Goal: Register for event/course

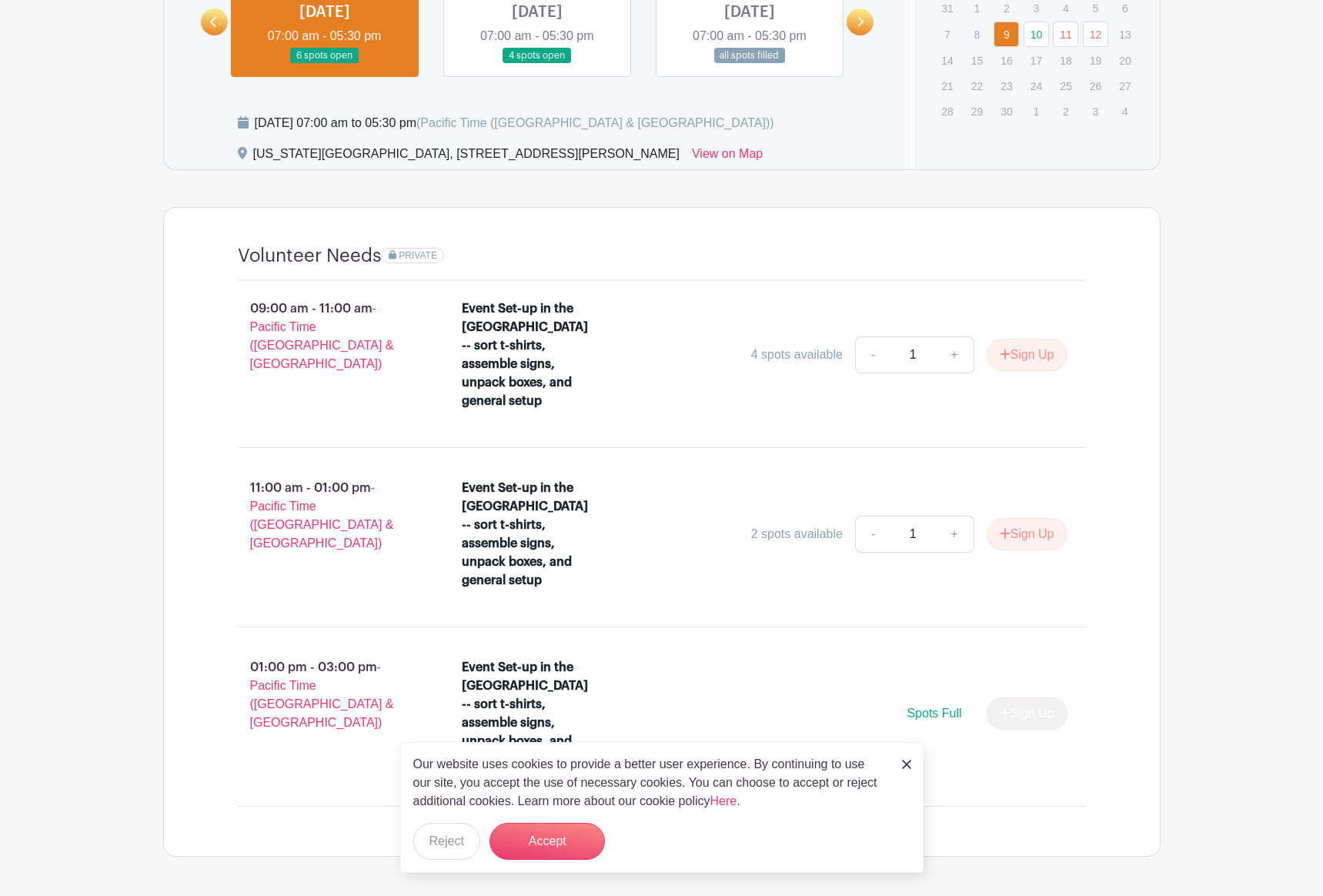
scroll to position [778, 0]
click at [904, 765] on img at bounding box center [906, 764] width 9 height 9
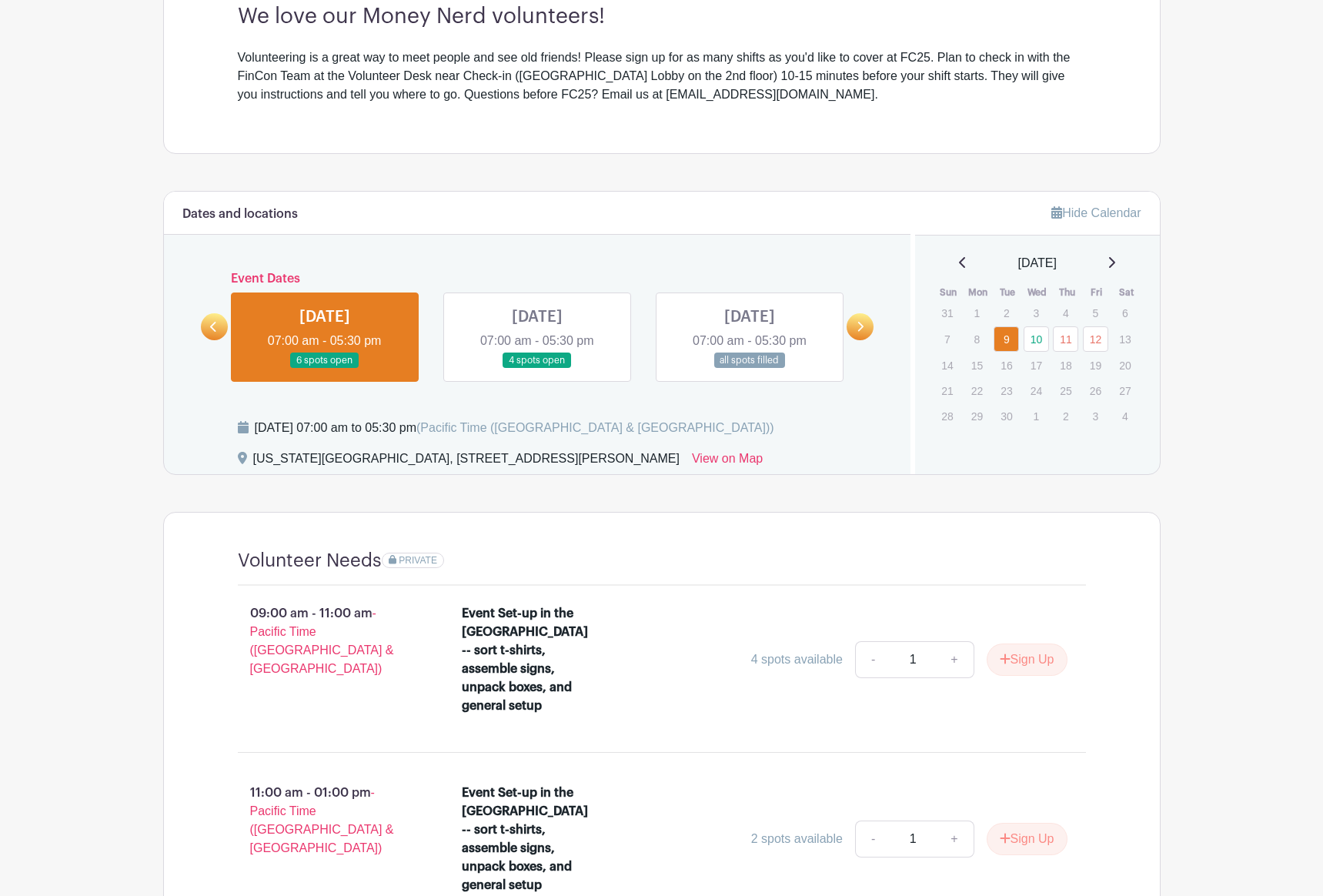
scroll to position [470, 0]
click at [538, 370] on link at bounding box center [538, 370] width 0 height 0
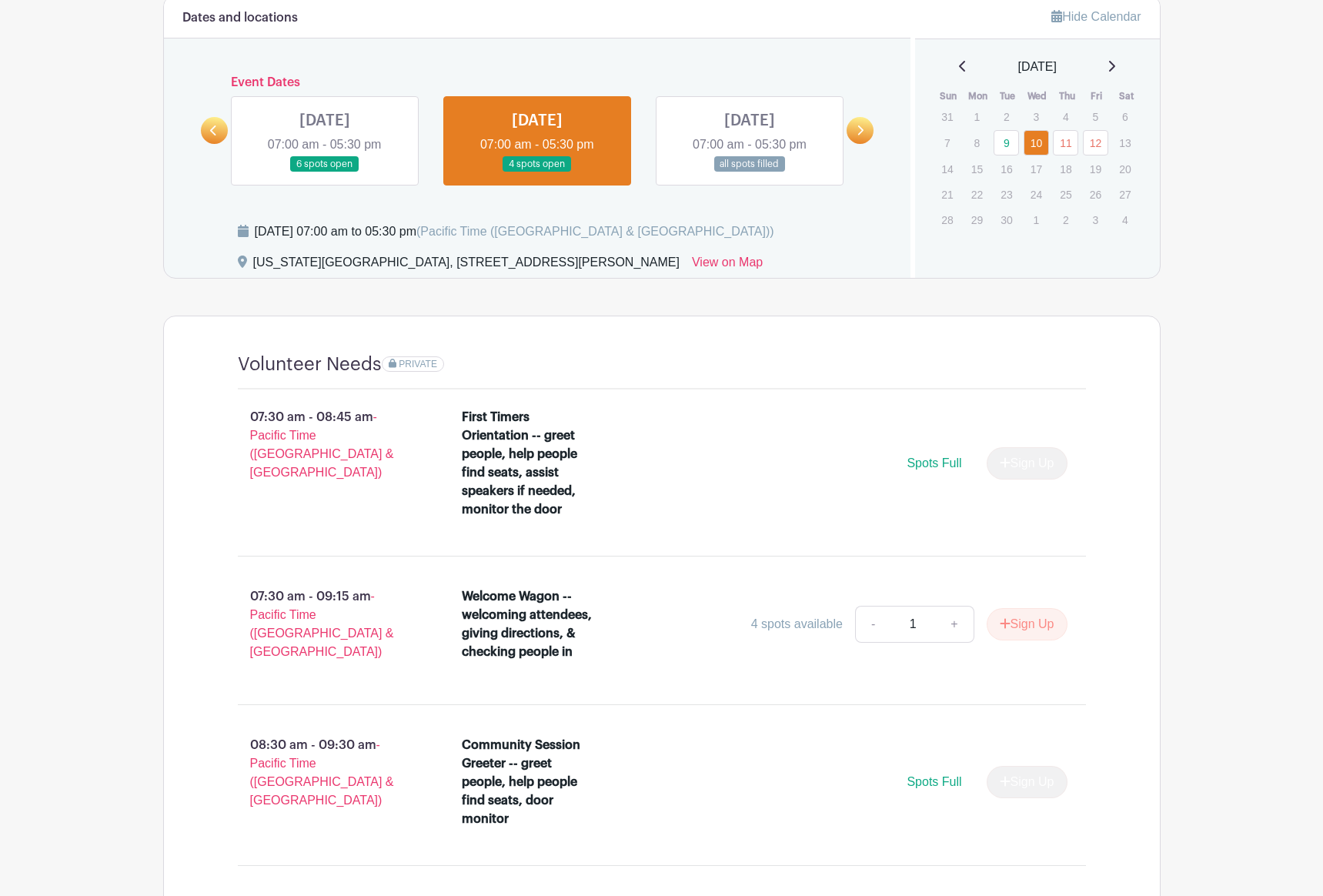
scroll to position [701, 0]
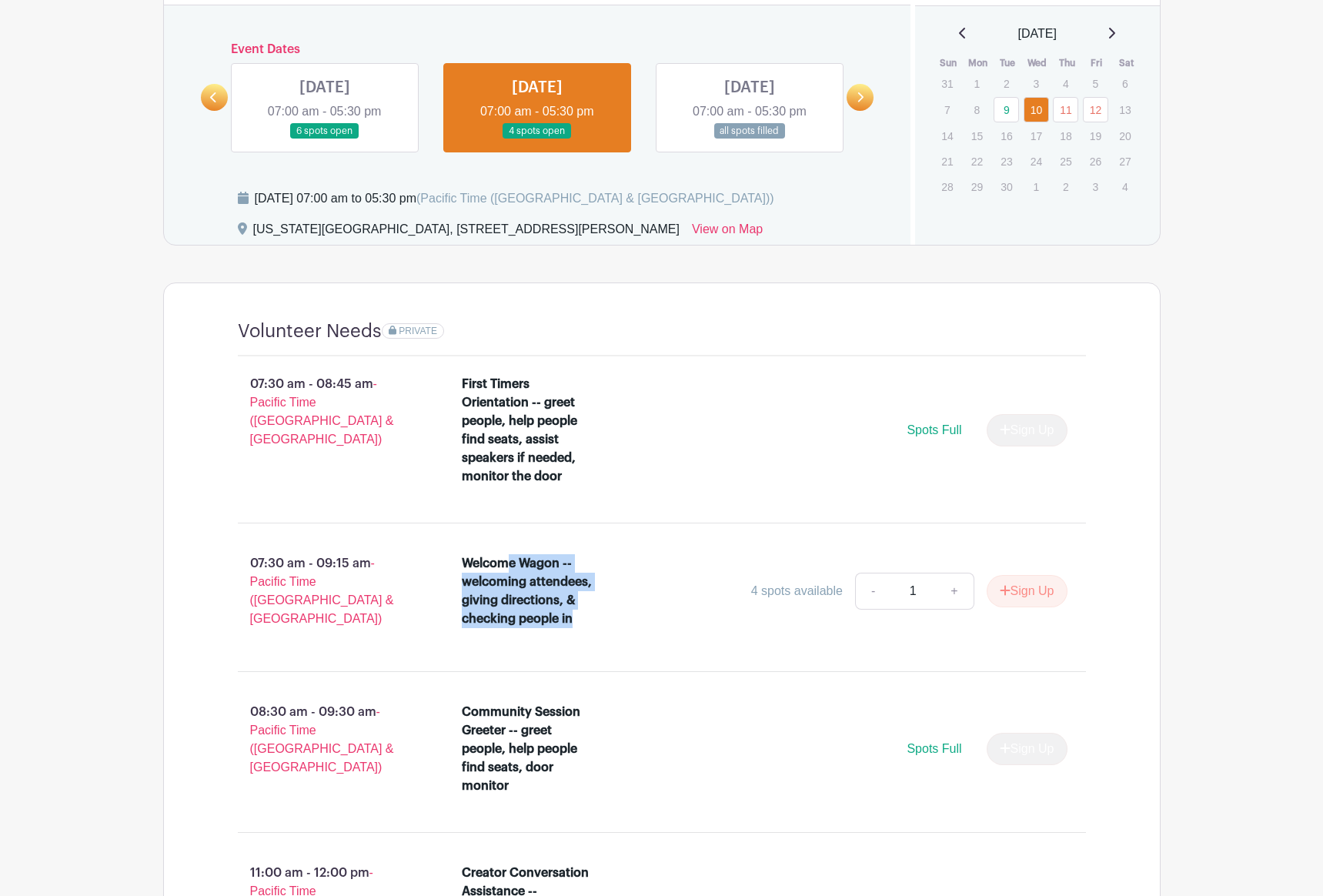
drag, startPoint x: 507, startPoint y: 566, endPoint x: 580, endPoint y: 613, distance: 86.8
click at [580, 613] on div "Welcome Wagon -- welcoming attendees, giving directions, & checking people in" at bounding box center [529, 590] width 133 height 73
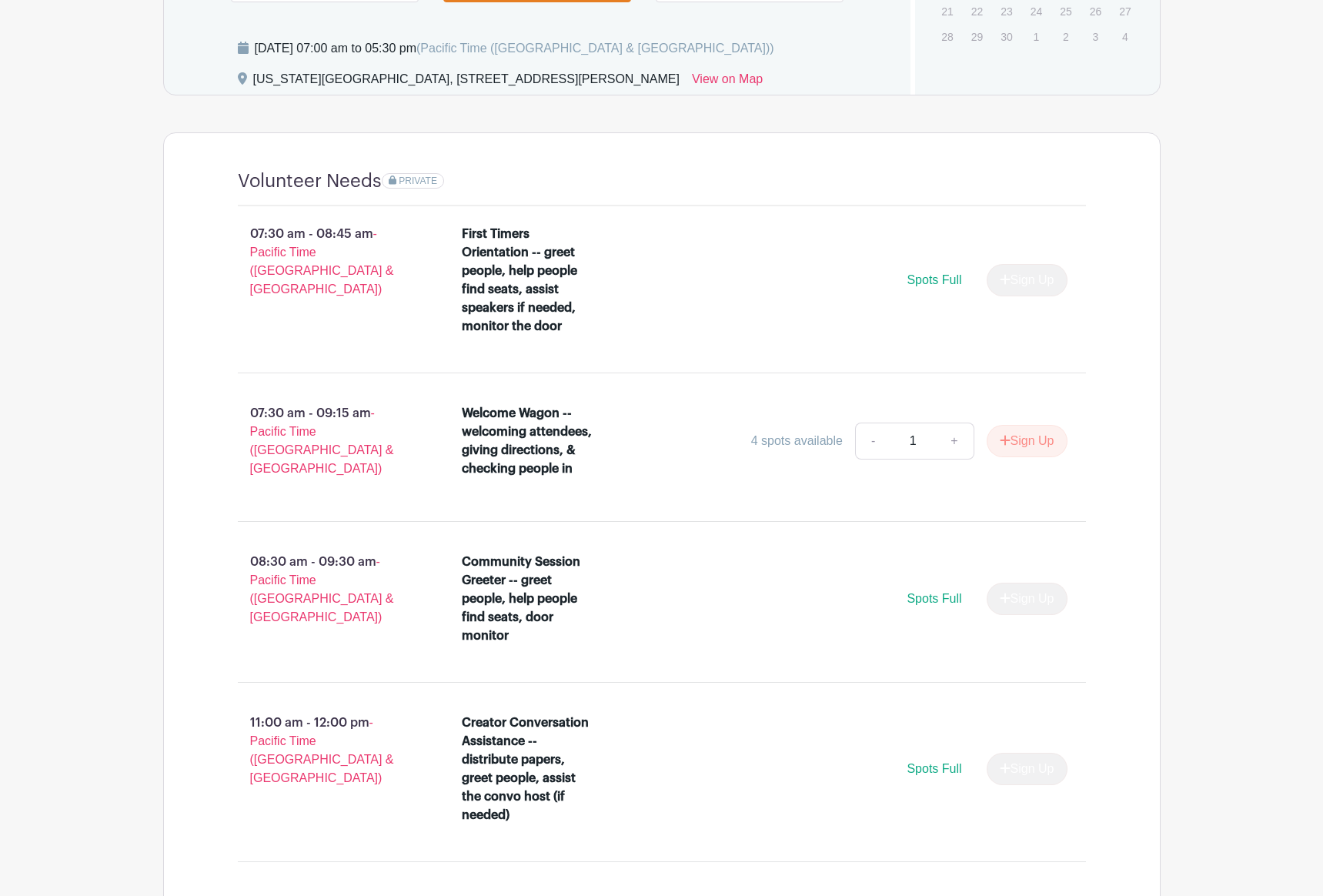
scroll to position [855, 0]
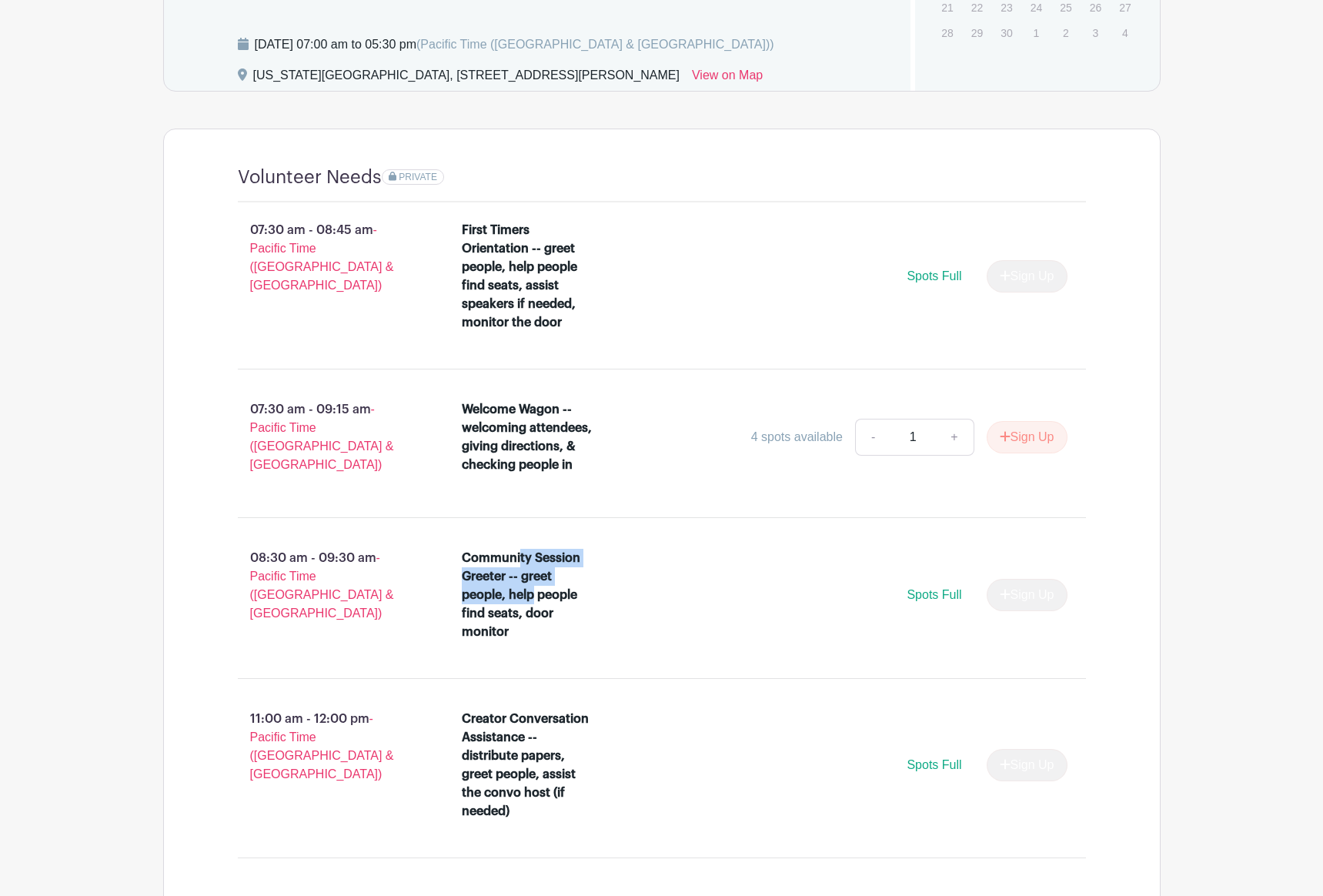
drag, startPoint x: 518, startPoint y: 557, endPoint x: 531, endPoint y: 595, distance: 40.2
click at [531, 595] on div "Community Session Greeter -- greet people, help people find seats, door monitor" at bounding box center [529, 594] width 133 height 92
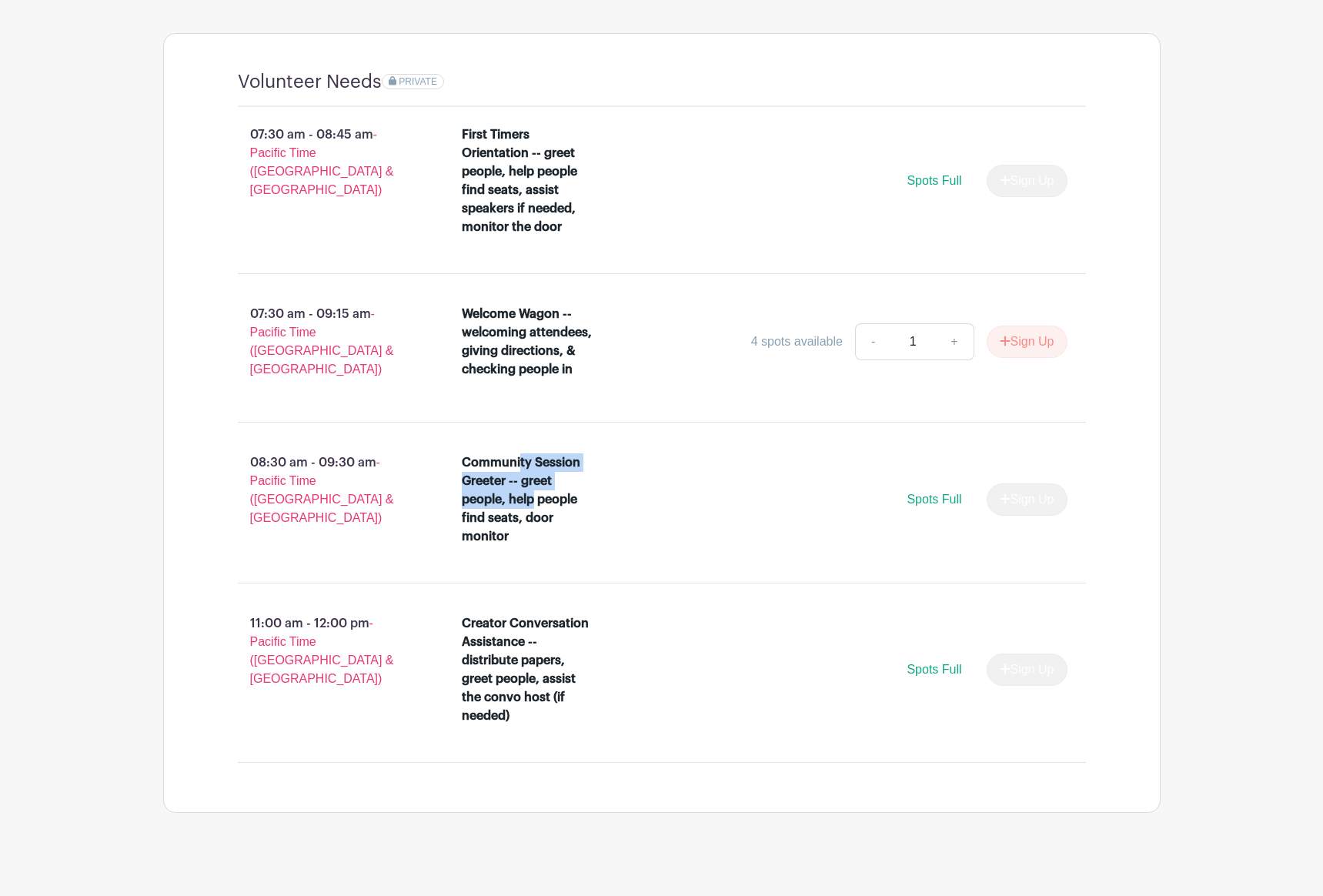
scroll to position [958, 0]
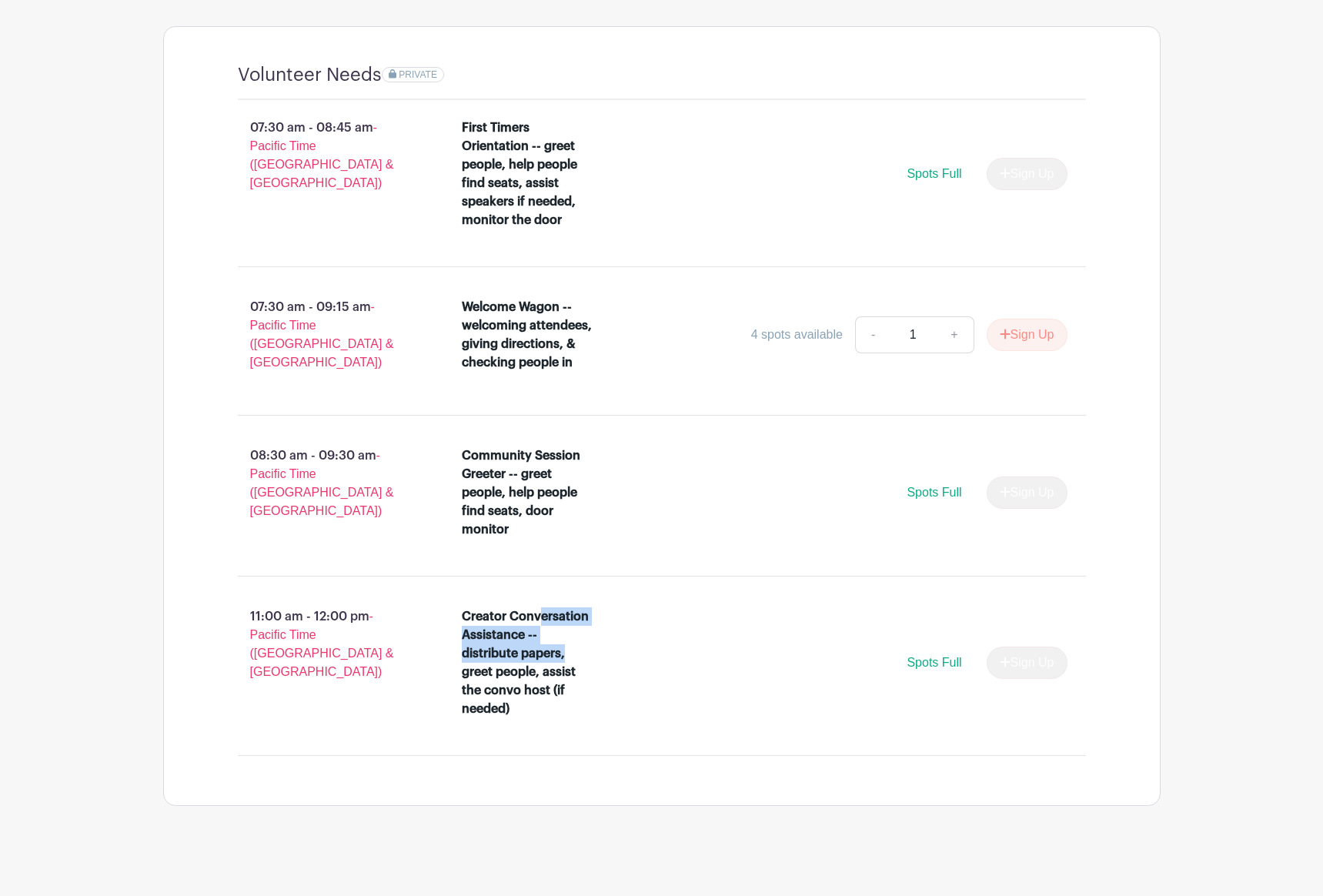
drag, startPoint x: 538, startPoint y: 613, endPoint x: 578, endPoint y: 656, distance: 58.7
click at [578, 656] on div "Creator Conversation Assistance -- distribute papers, greet people, assist the …" at bounding box center [529, 662] width 133 height 111
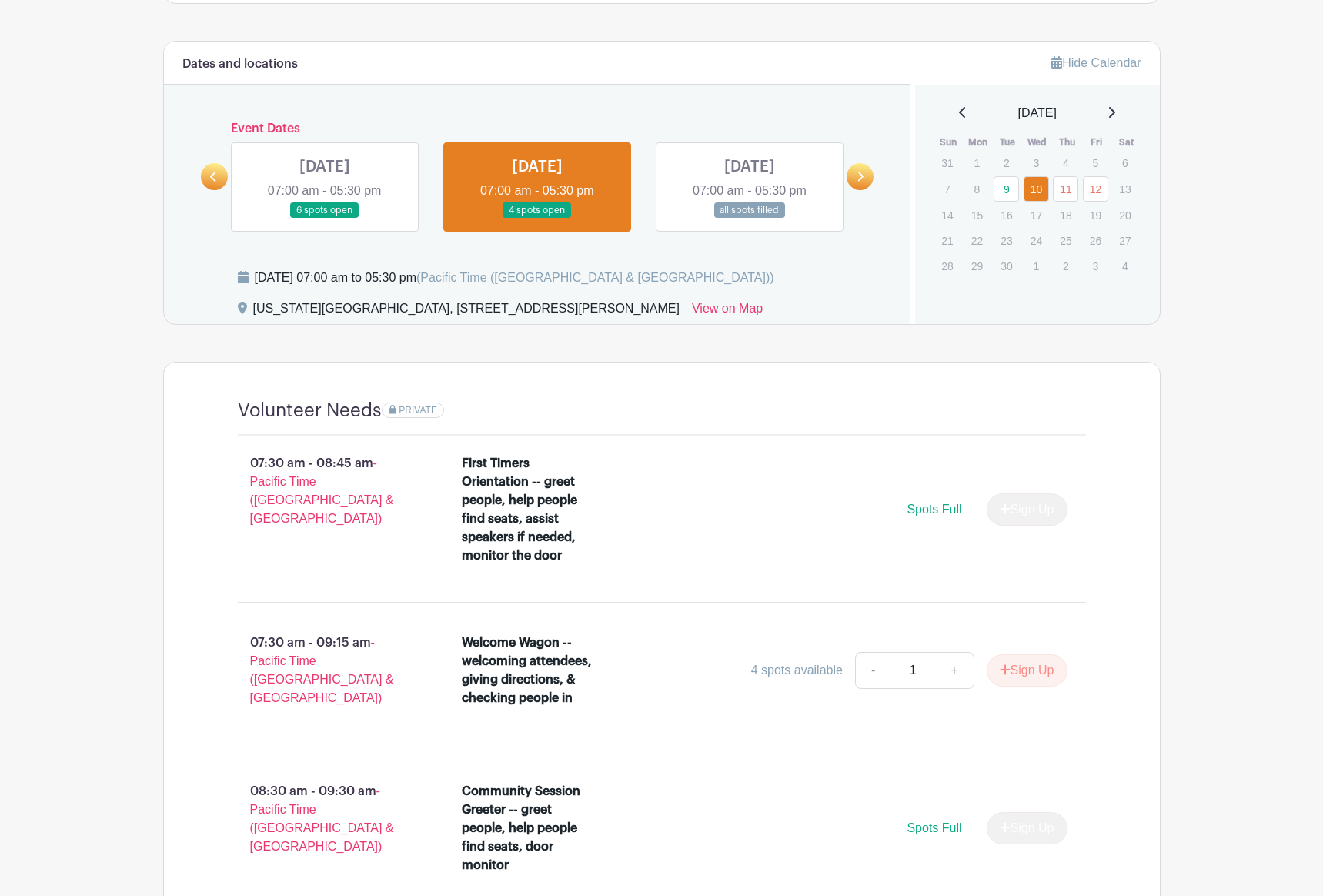
scroll to position [573, 0]
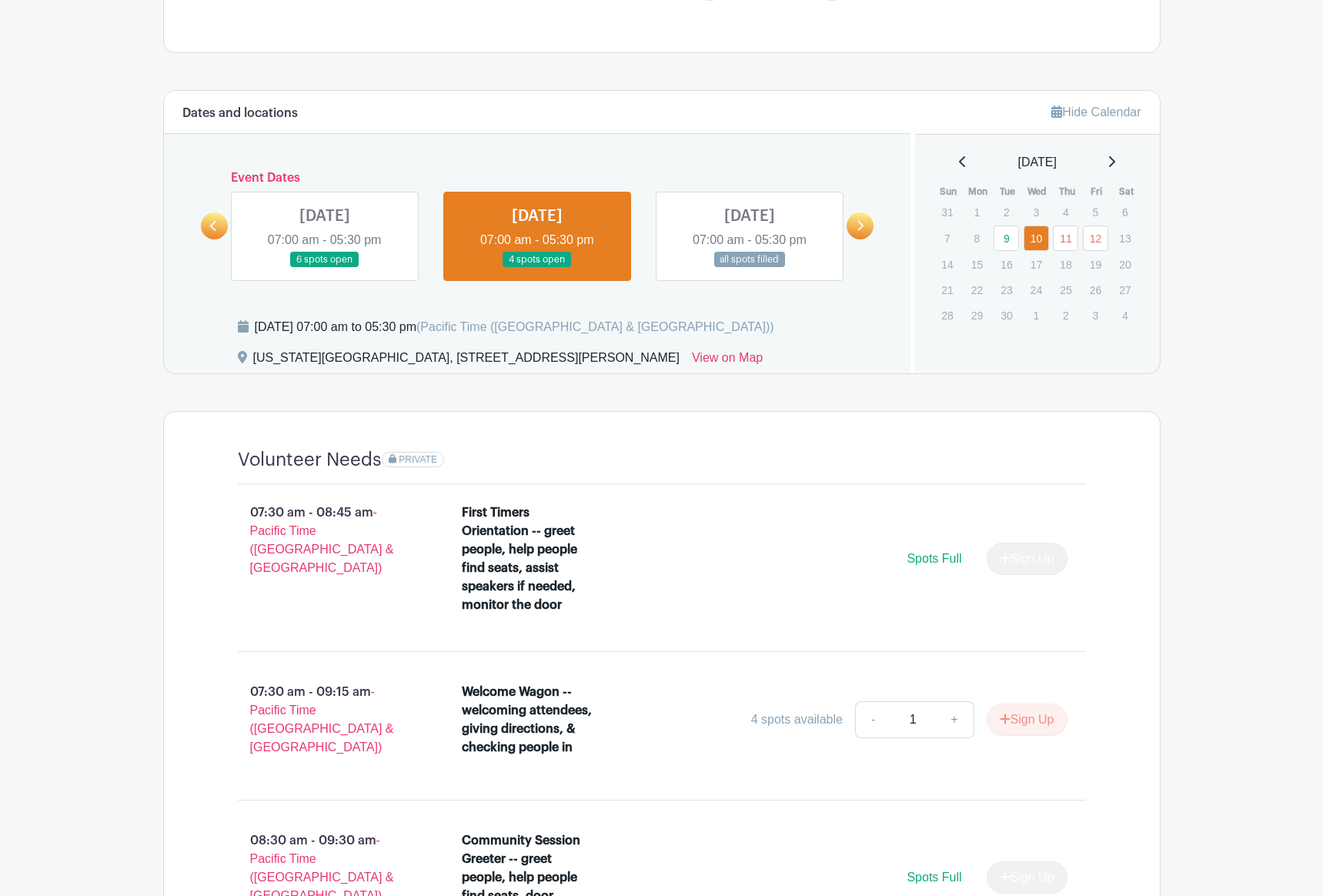
click at [750, 268] on link at bounding box center [750, 268] width 0 height 0
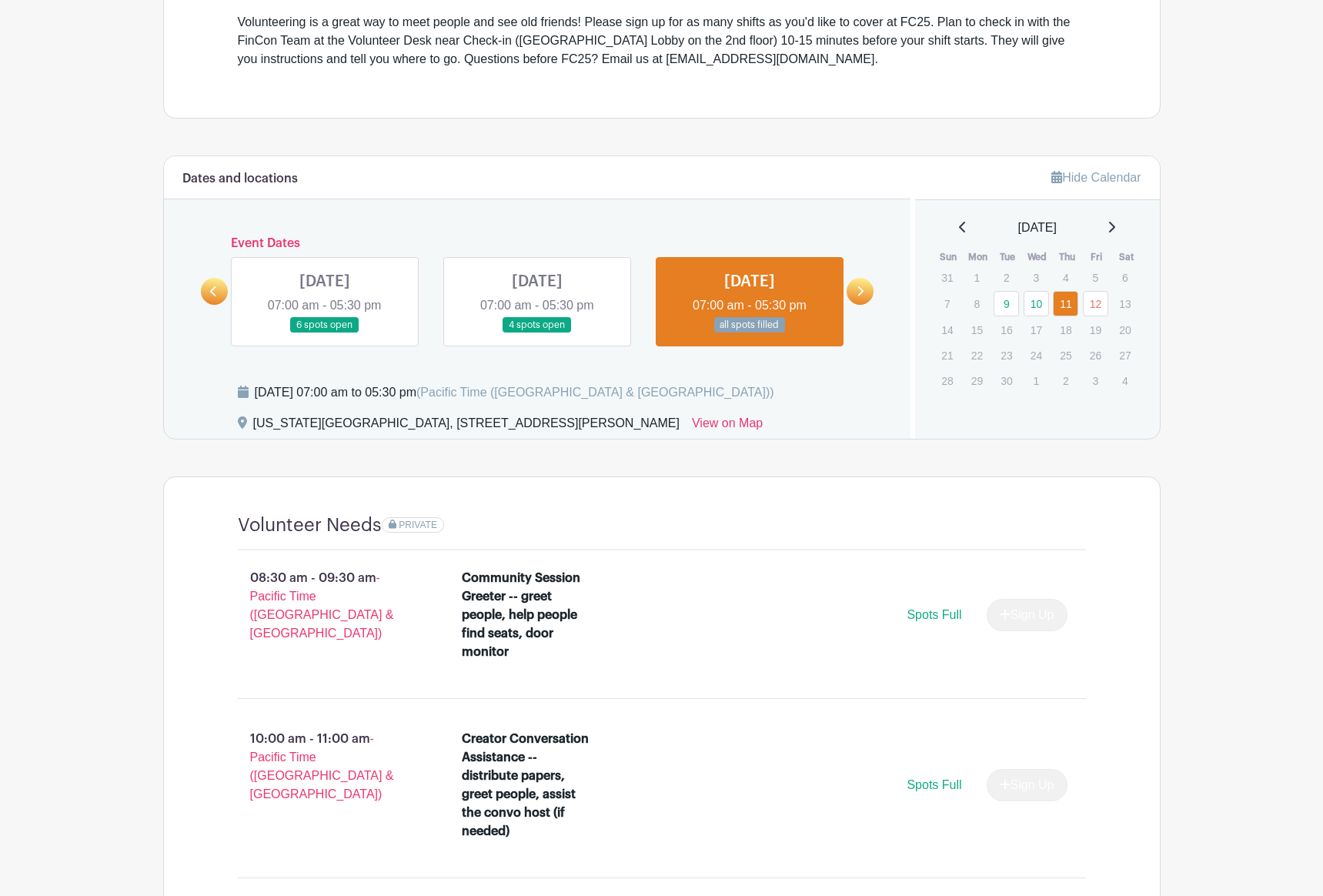
scroll to position [276, 0]
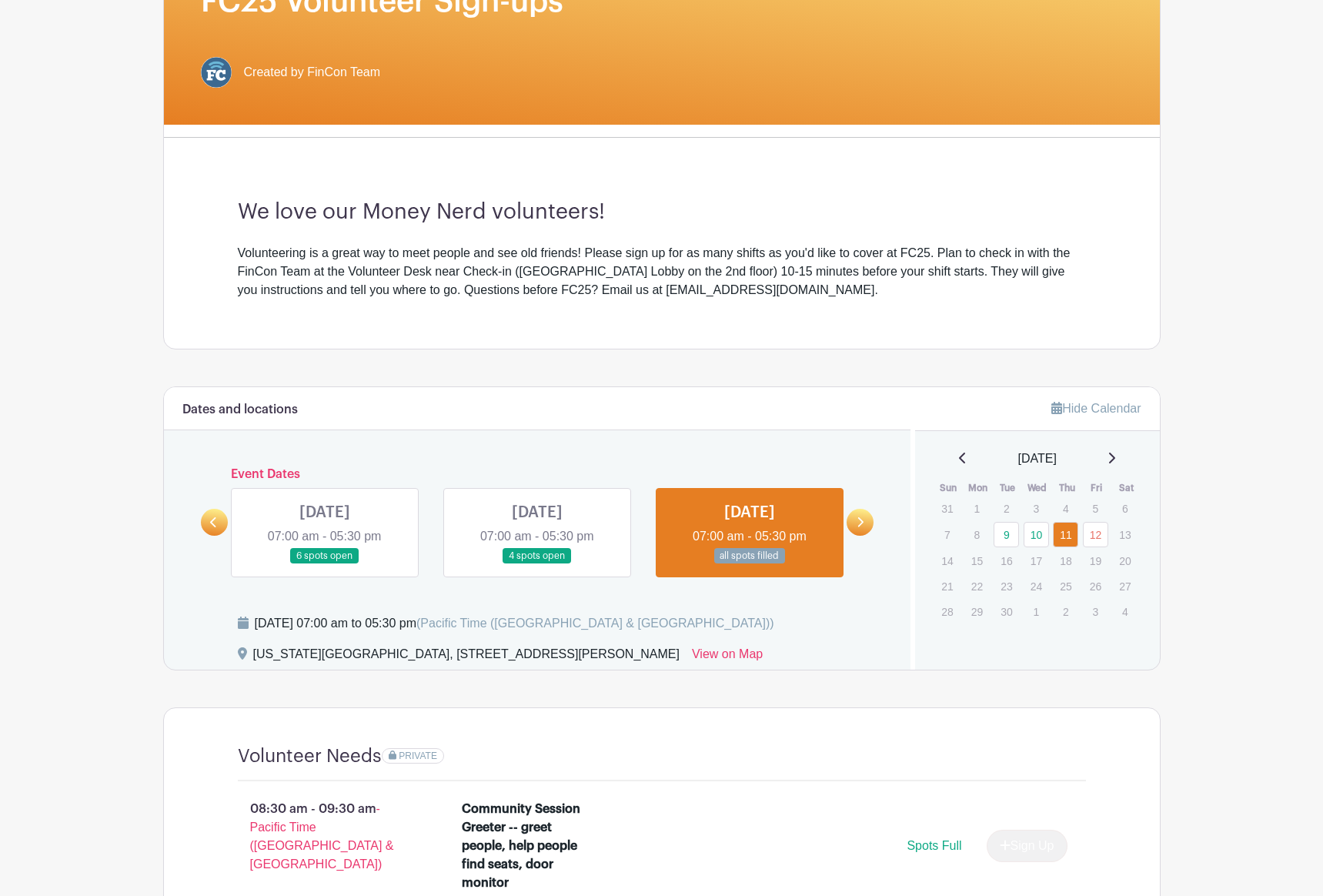
click at [538, 564] on link at bounding box center [538, 564] width 0 height 0
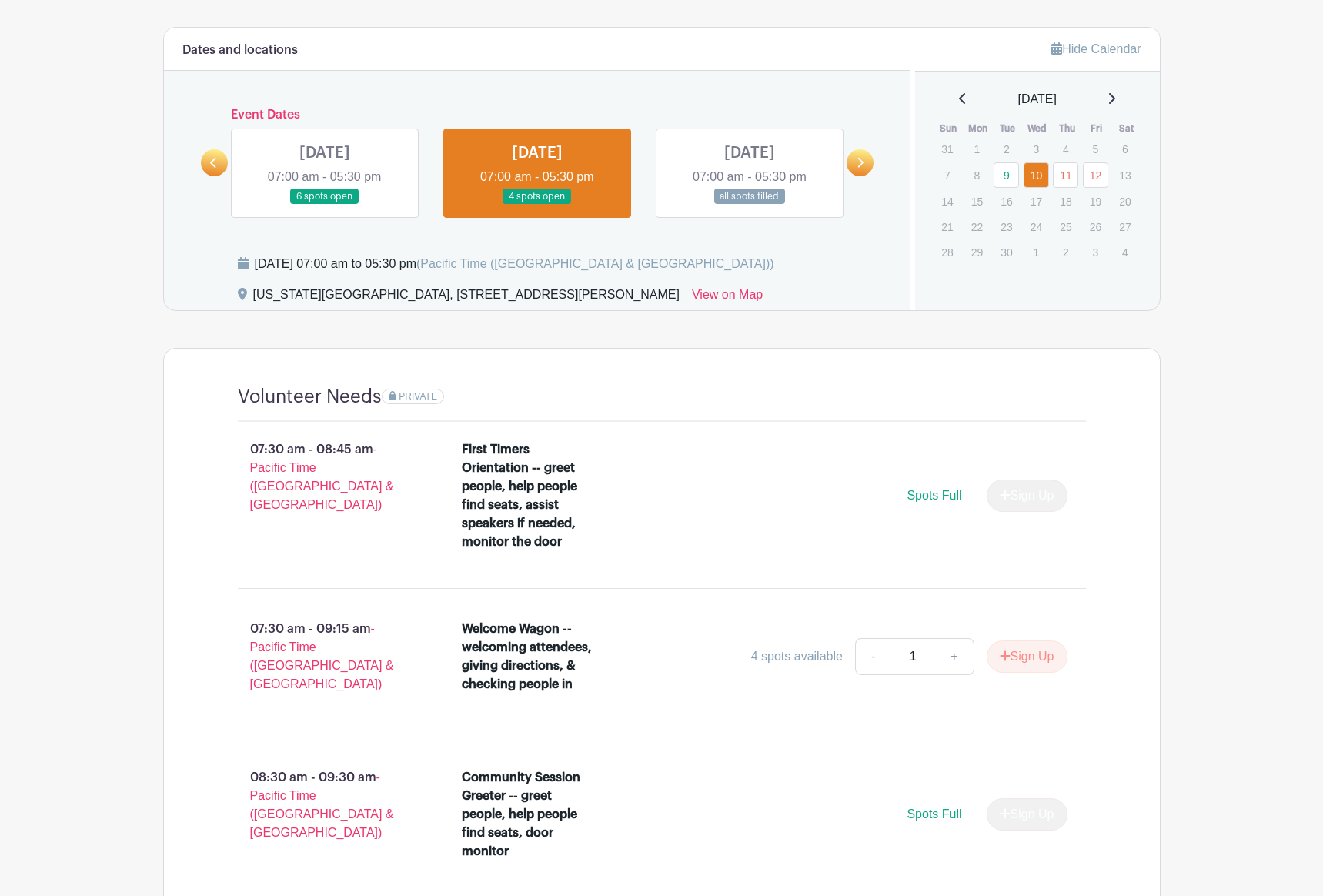
scroll to position [507, 0]
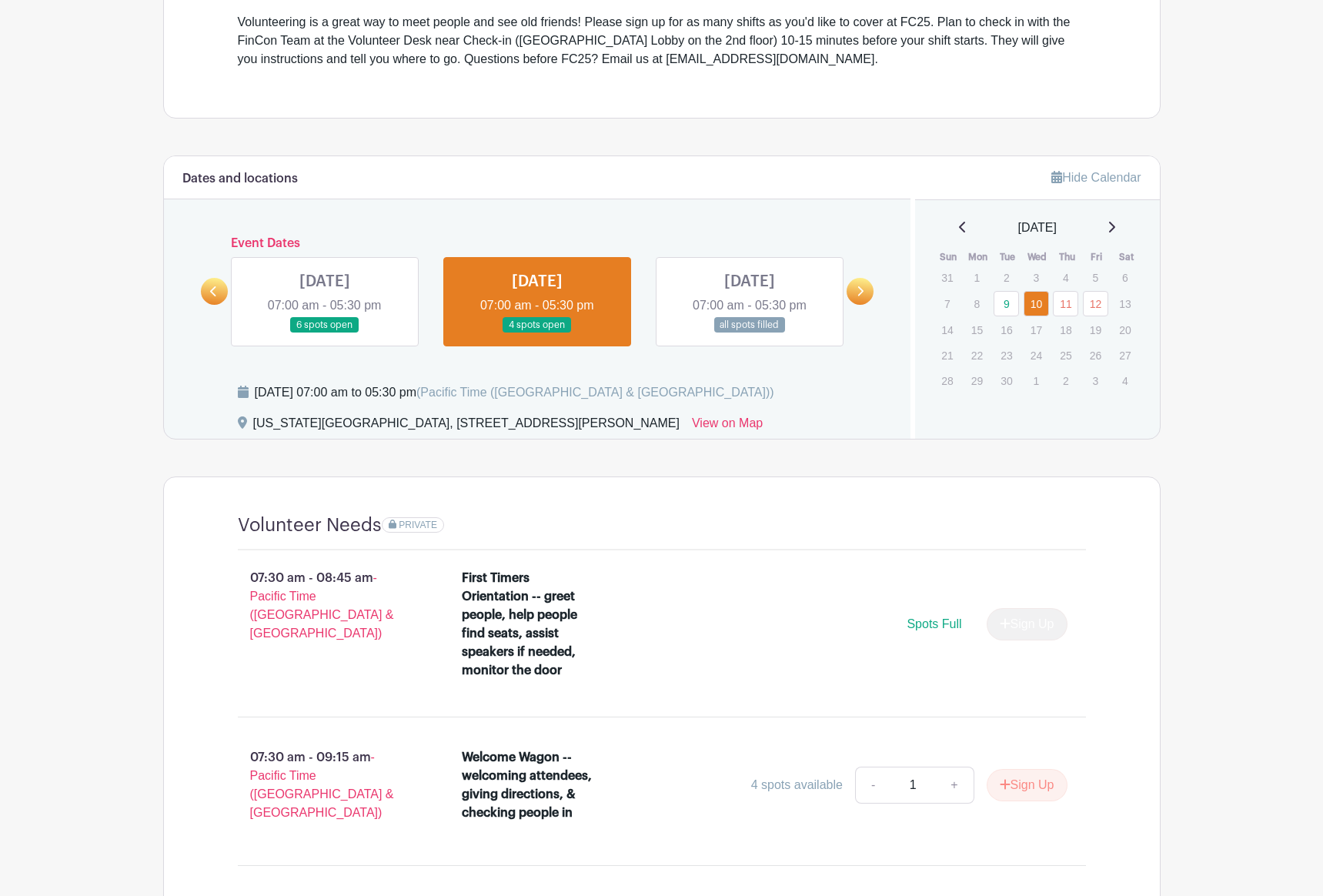
click at [325, 333] on link at bounding box center [325, 333] width 0 height 0
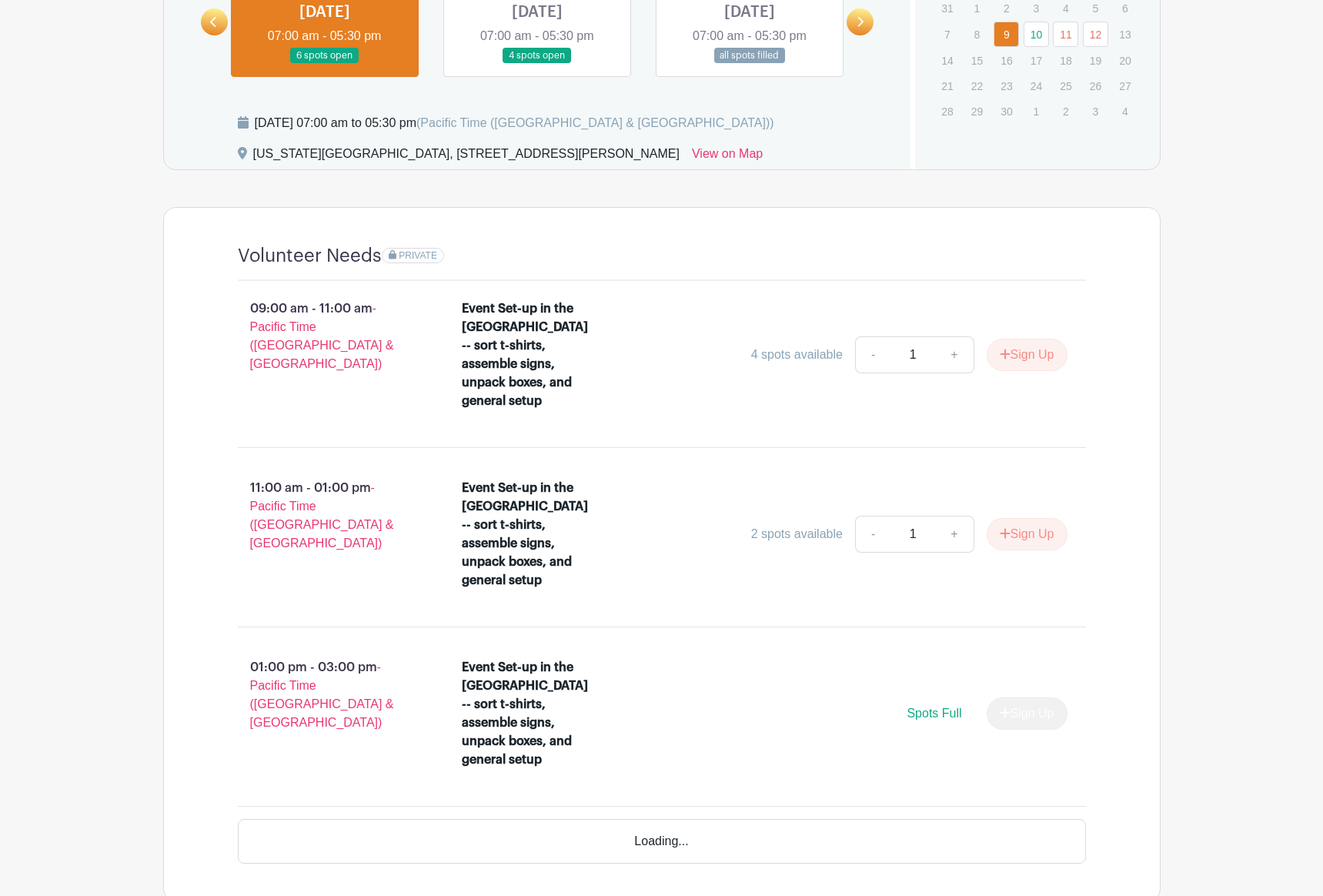
scroll to position [778, 0]
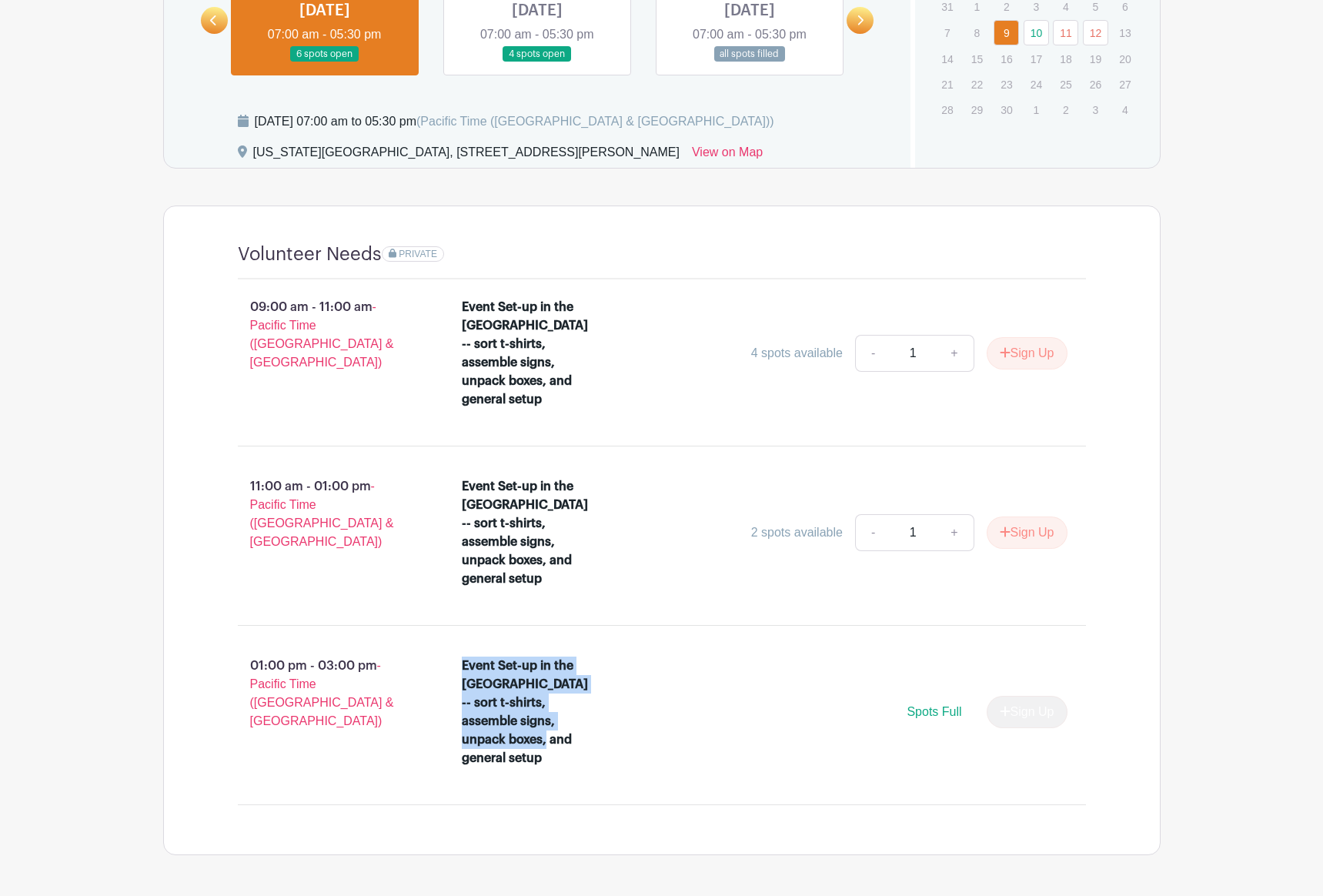
drag, startPoint x: 457, startPoint y: 631, endPoint x: 605, endPoint y: 684, distance: 157.2
click at [605, 684] on li "Event Set-up in the [GEOGRAPHIC_DATA] -- sort t-shirts, assemble signs, unpack …" at bounding box center [764, 715] width 618 height 129
click at [605, 684] on div "Event Set-up in the [GEOGRAPHIC_DATA] -- sort t-shirts, assemble signs, unpack …" at bounding box center [538, 711] width 152 height 111
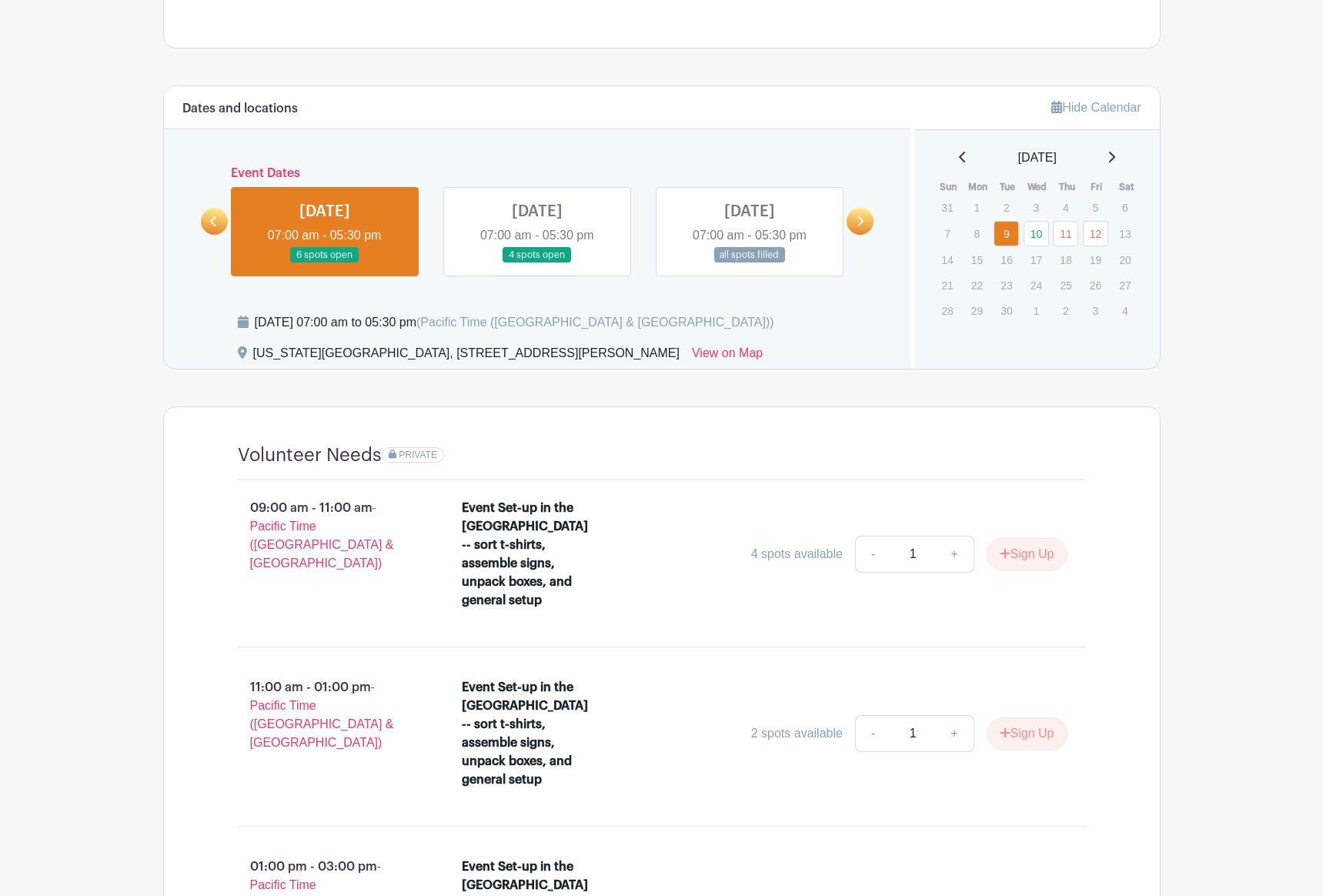
scroll to position [470, 0]
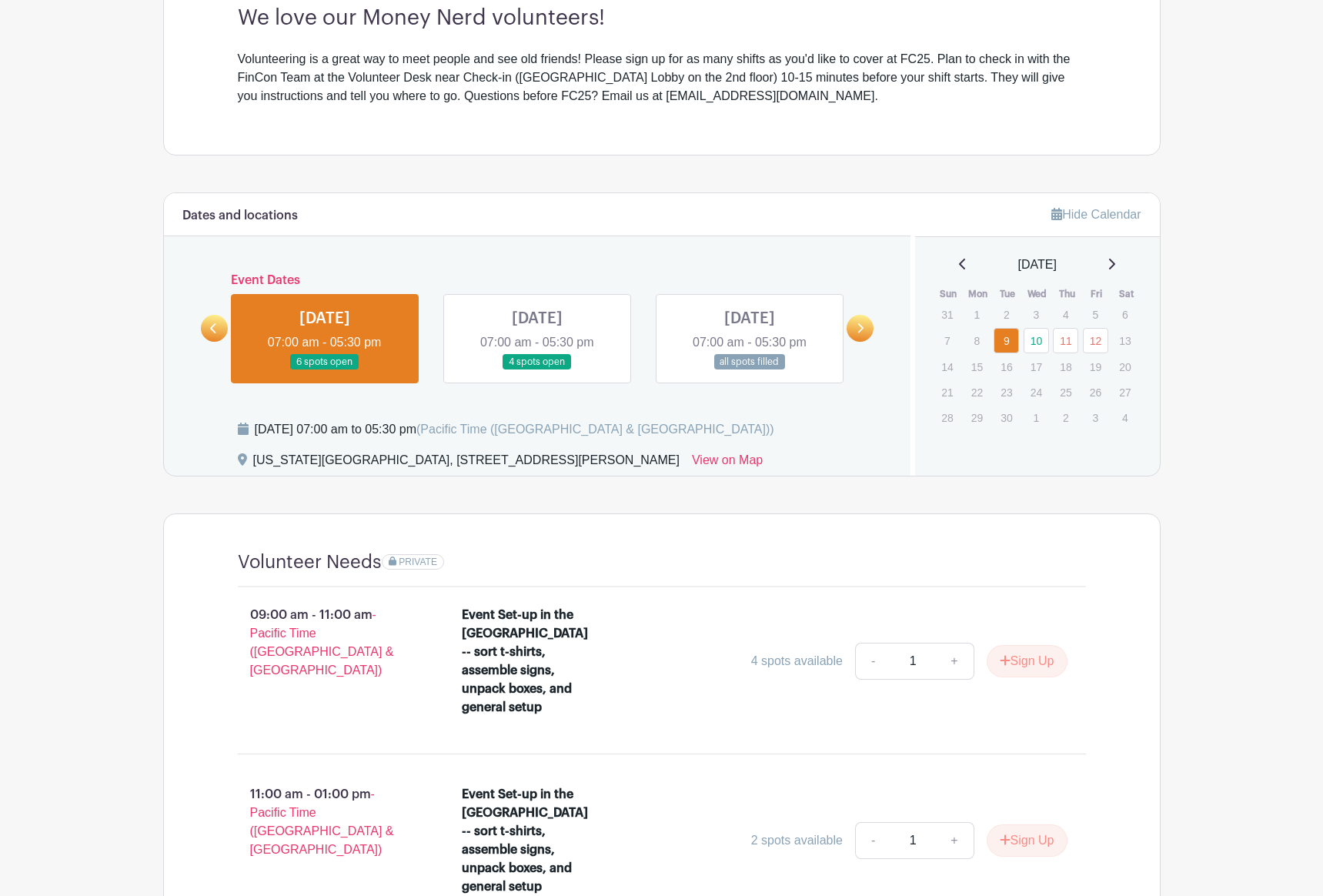
click at [538, 370] on link at bounding box center [538, 370] width 0 height 0
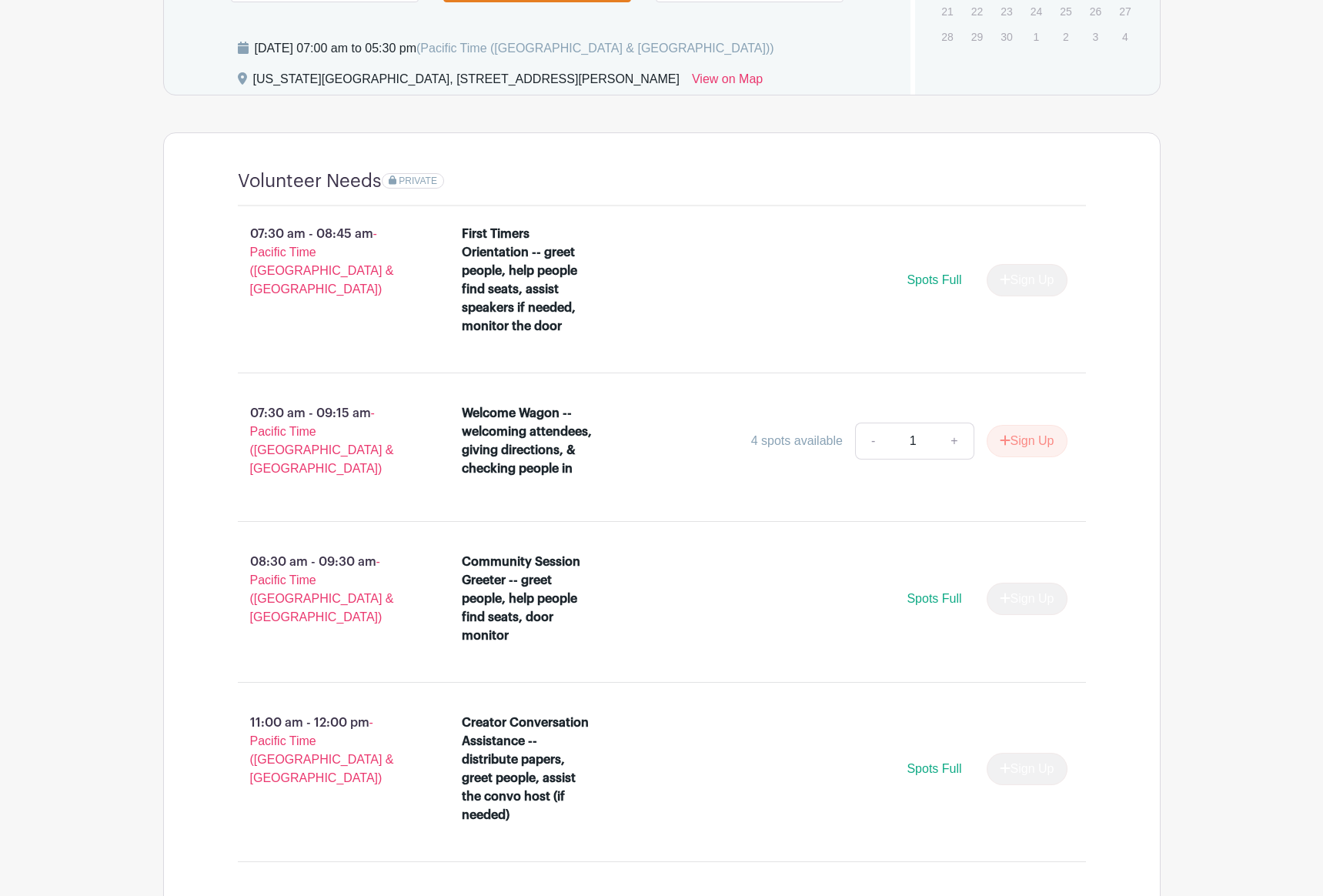
scroll to position [624, 0]
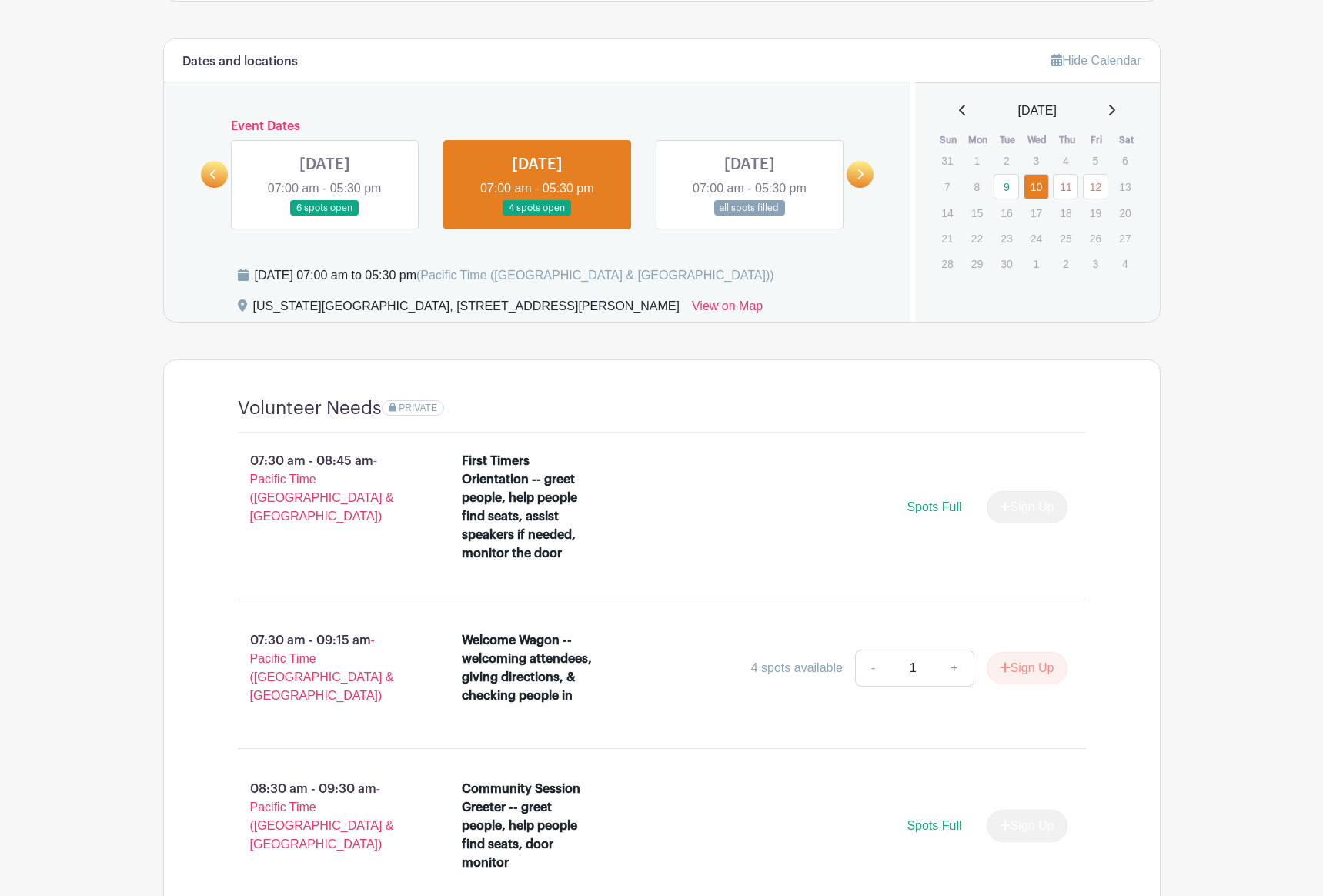
click at [750, 216] on link at bounding box center [750, 216] width 0 height 0
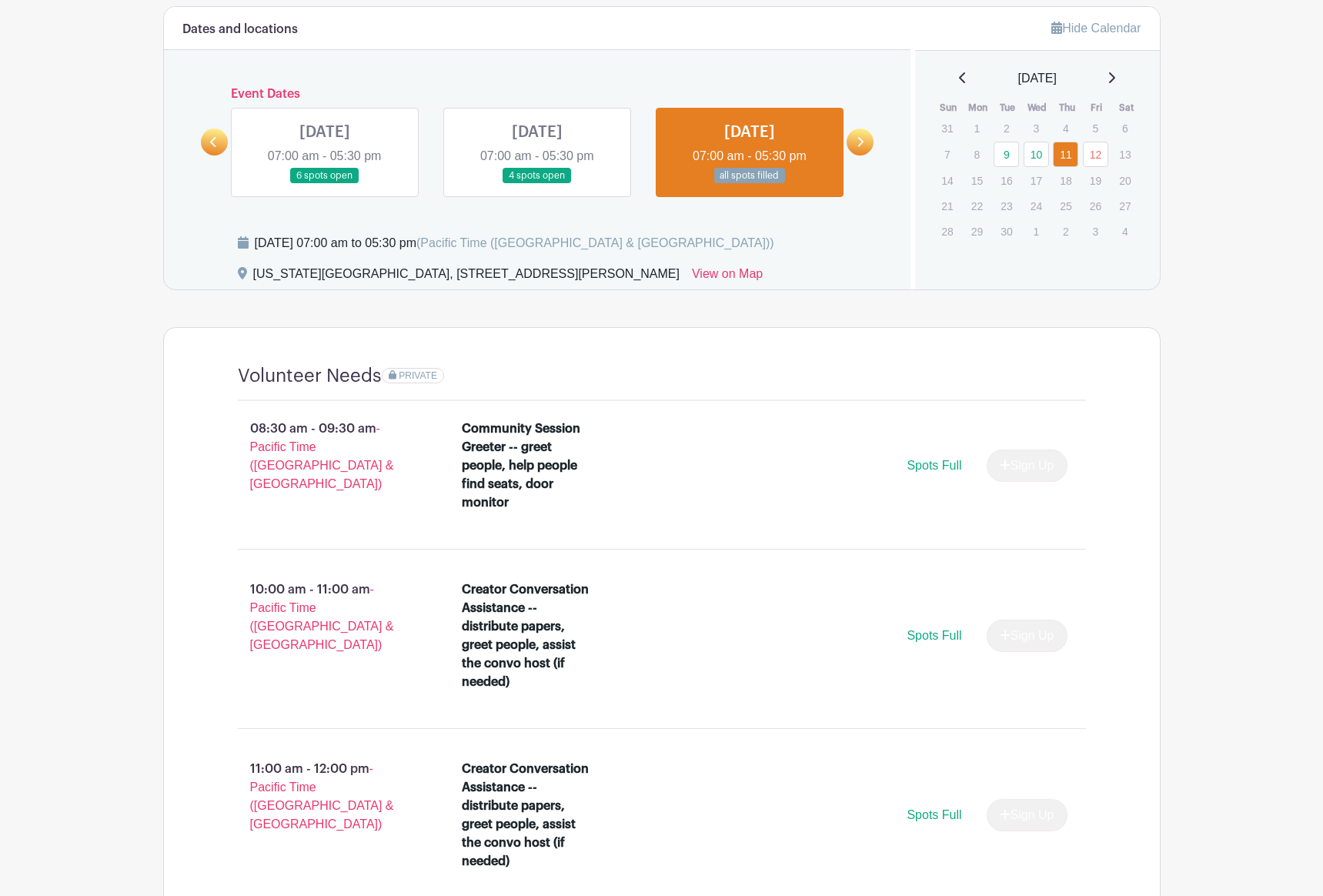
scroll to position [354, 0]
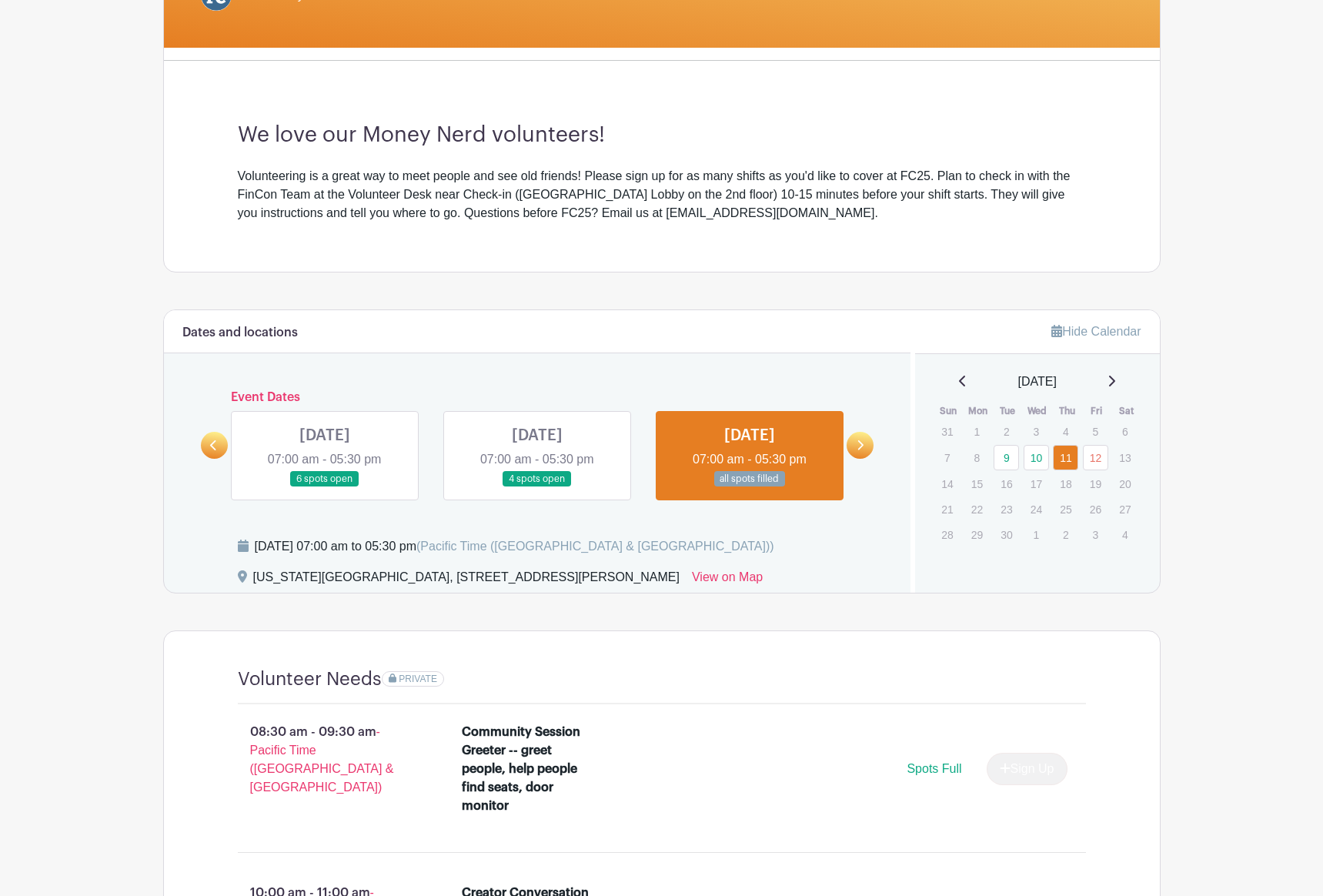
click at [854, 444] on link at bounding box center [861, 446] width 27 height 27
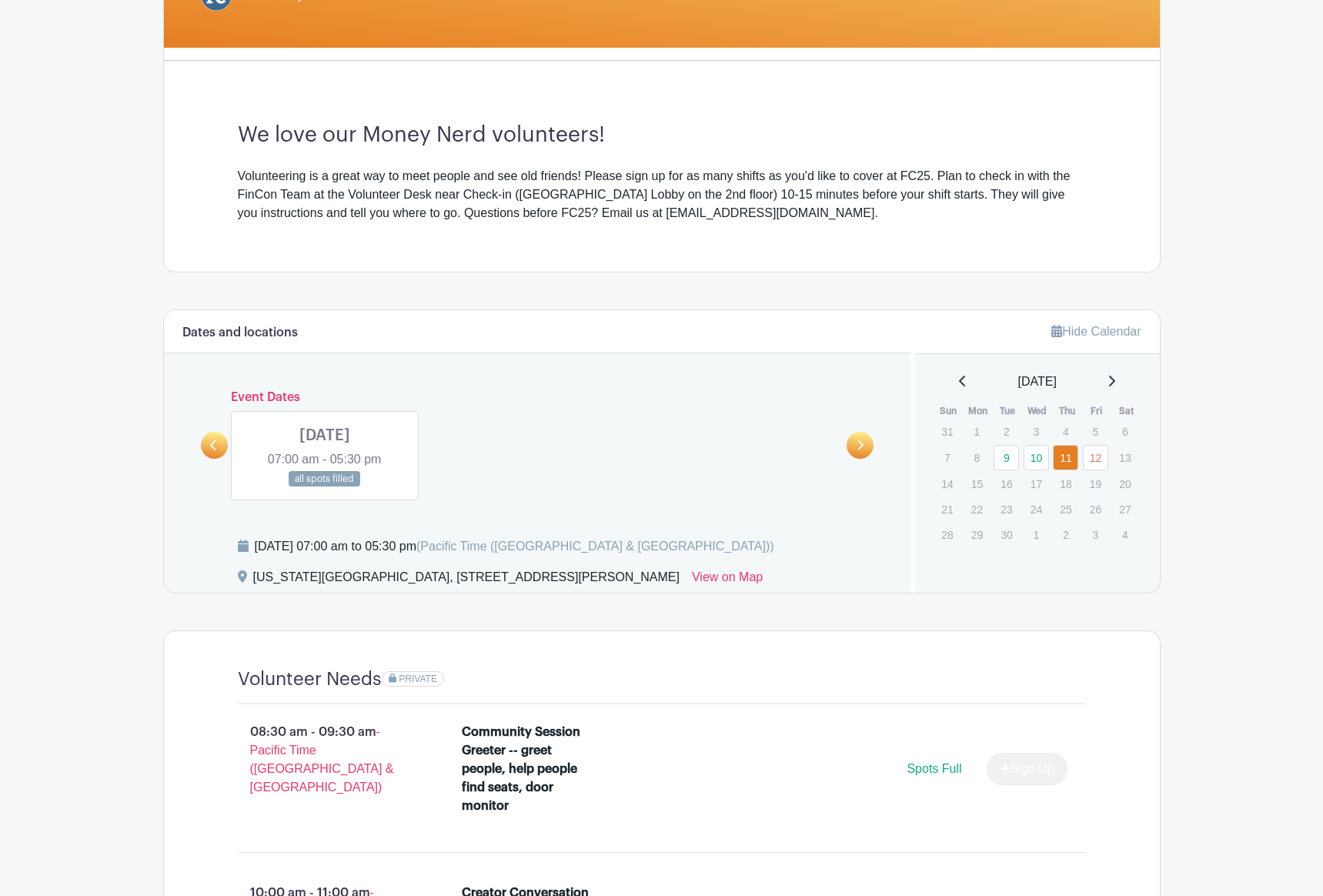
click at [325, 488] on link at bounding box center [325, 488] width 0 height 0
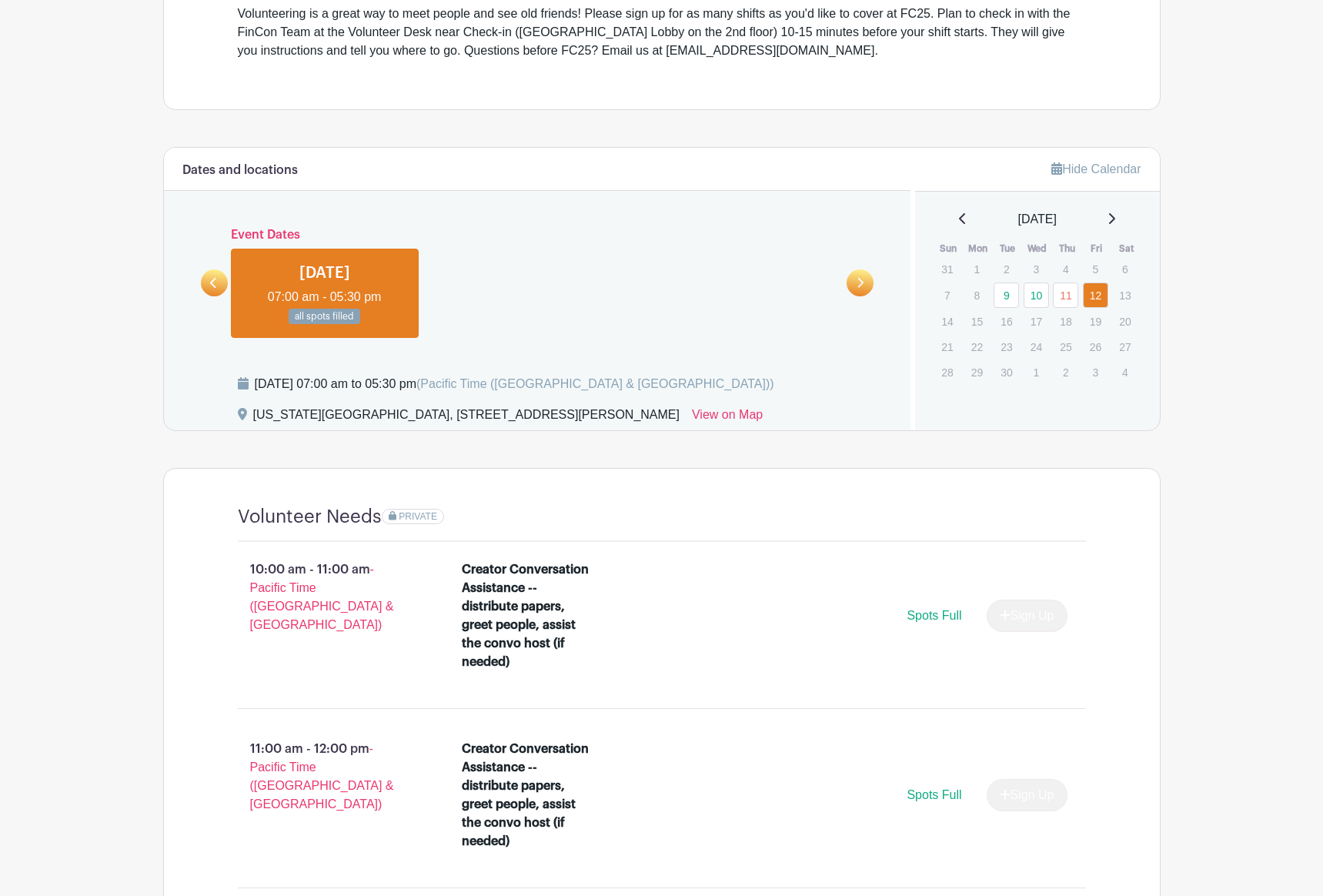
scroll to position [507, 0]
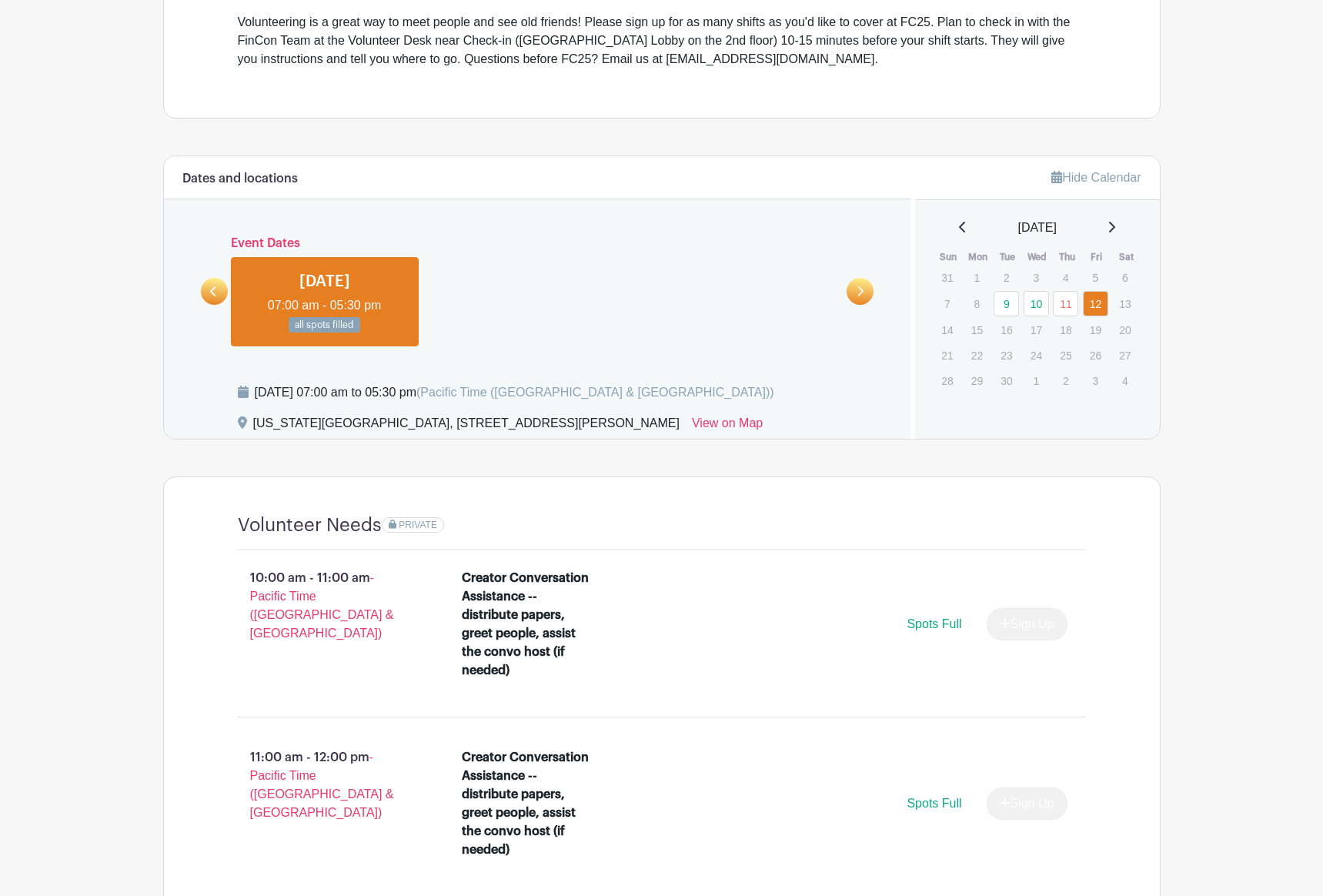
click at [211, 295] on icon at bounding box center [213, 292] width 7 height 12
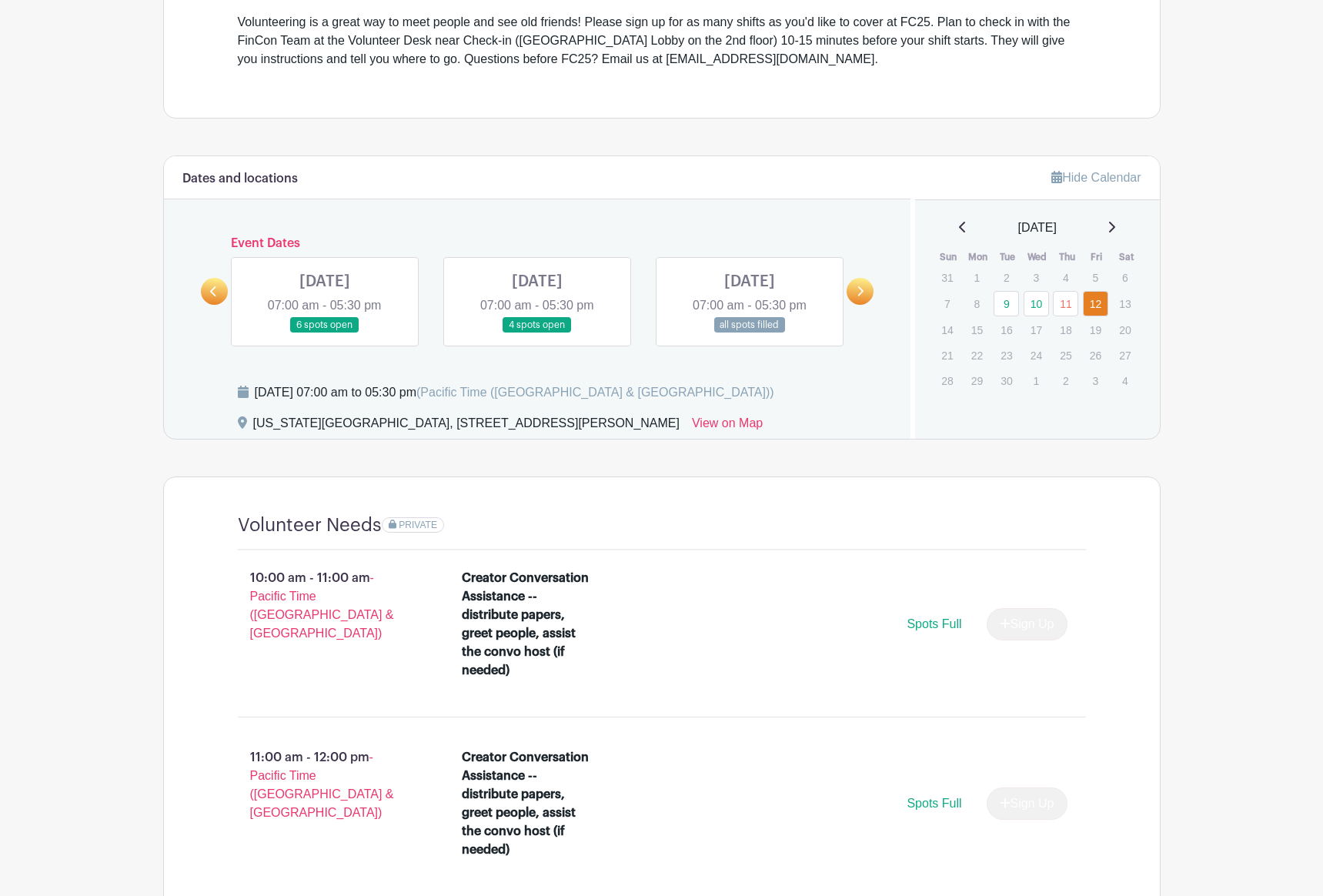
click at [538, 333] on link at bounding box center [538, 333] width 0 height 0
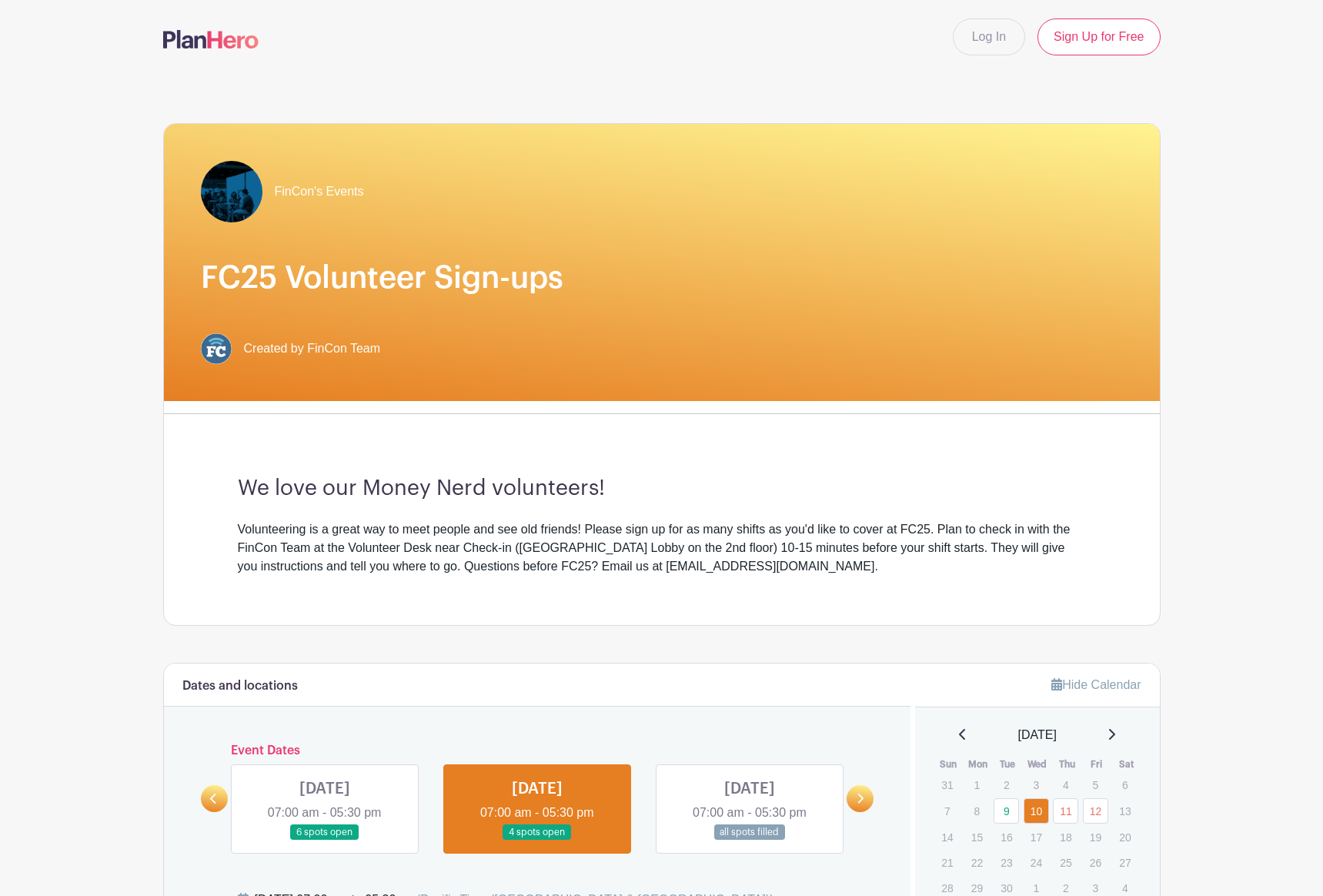
scroll to position [307, 0]
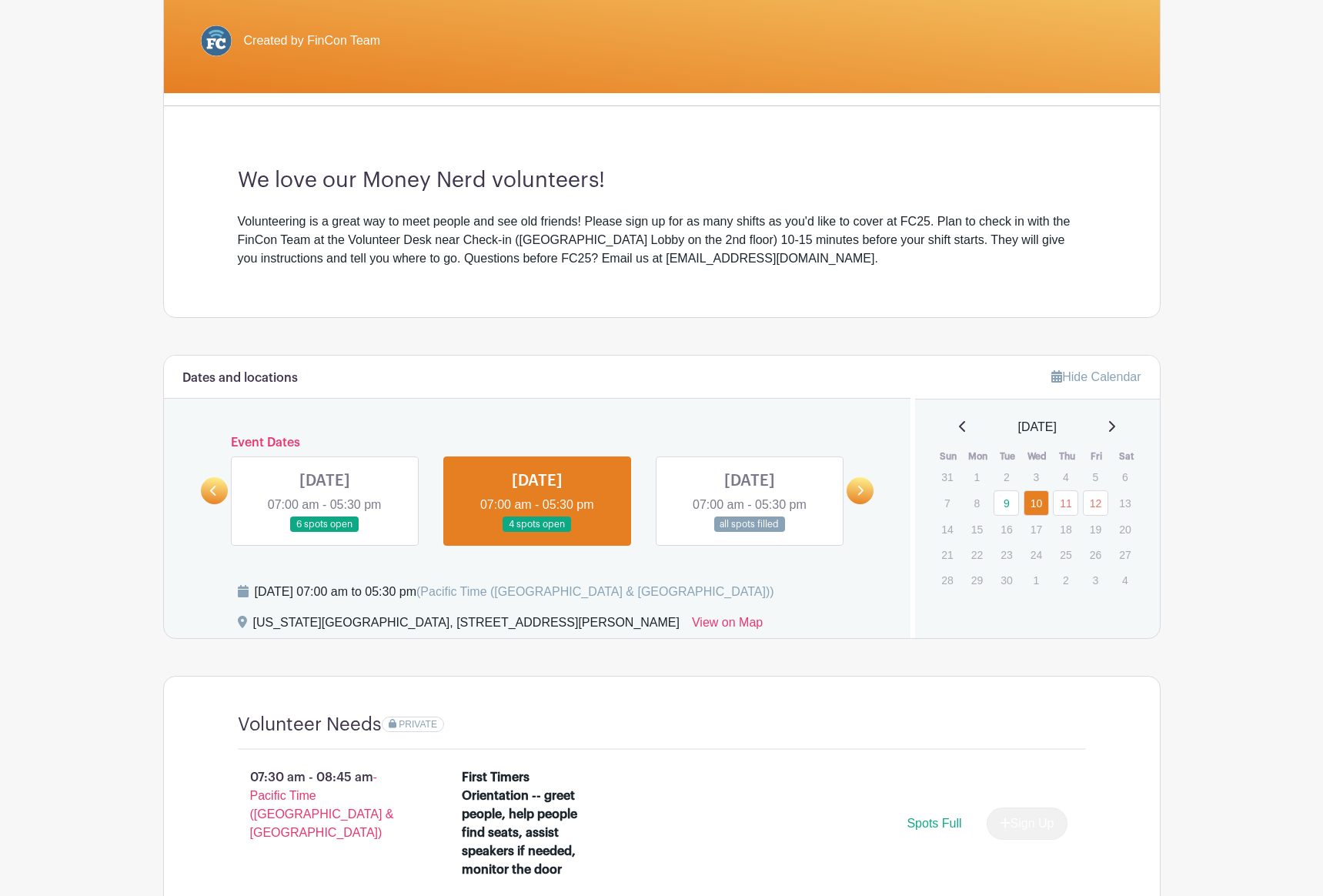
click at [325, 533] on link at bounding box center [325, 533] width 0 height 0
